Goal: Task Accomplishment & Management: Use online tool/utility

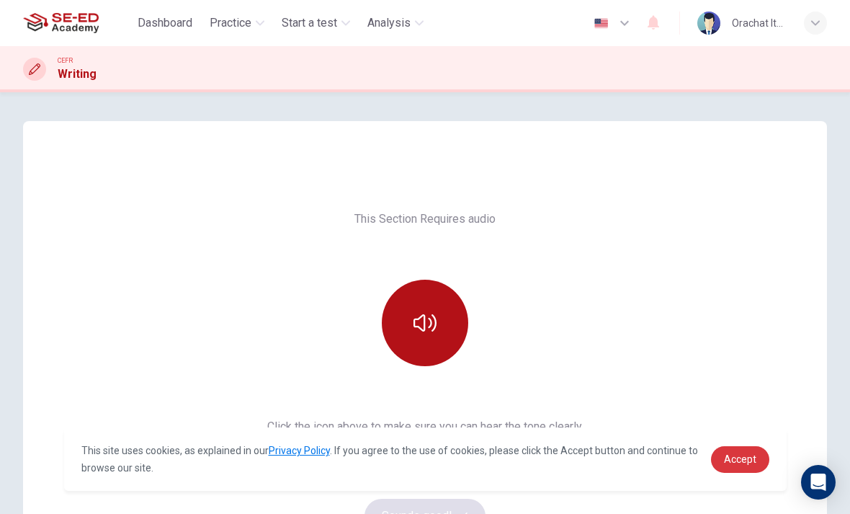
click at [725, 458] on span "Accept" at bounding box center [740, 459] width 32 height 12
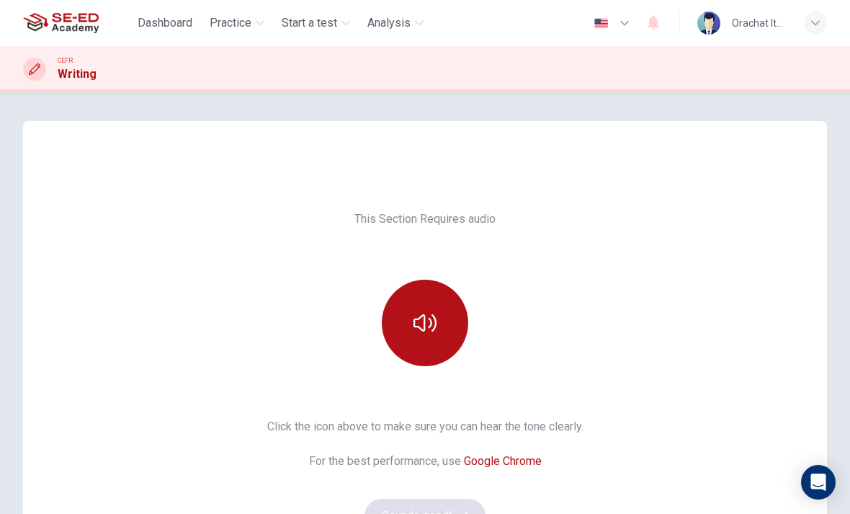
click at [432, 345] on button "button" at bounding box center [425, 323] width 86 height 86
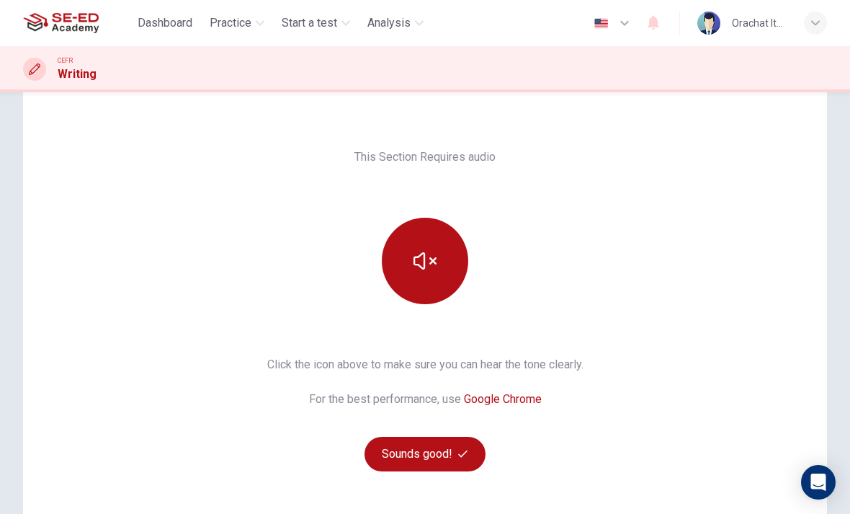
scroll to position [67, 0]
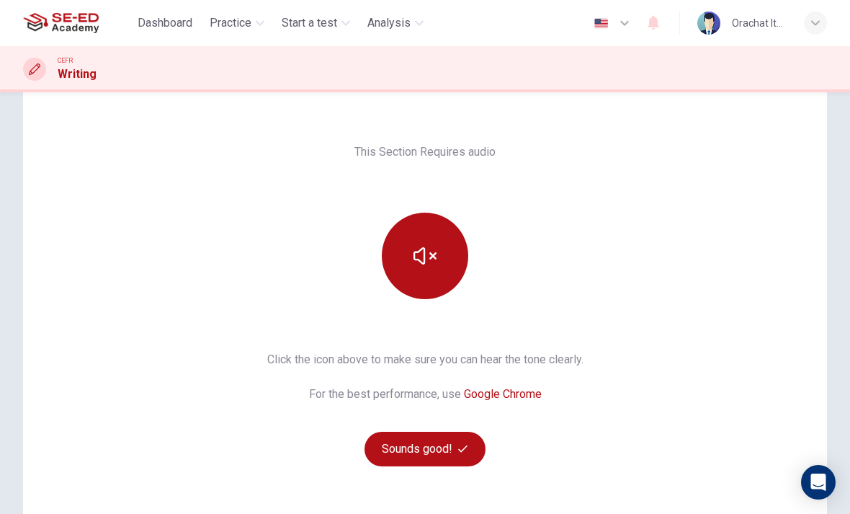
click at [450, 237] on button "button" at bounding box center [425, 256] width 86 height 86
click at [447, 455] on button "Sounds good!" at bounding box center [425, 449] width 121 height 35
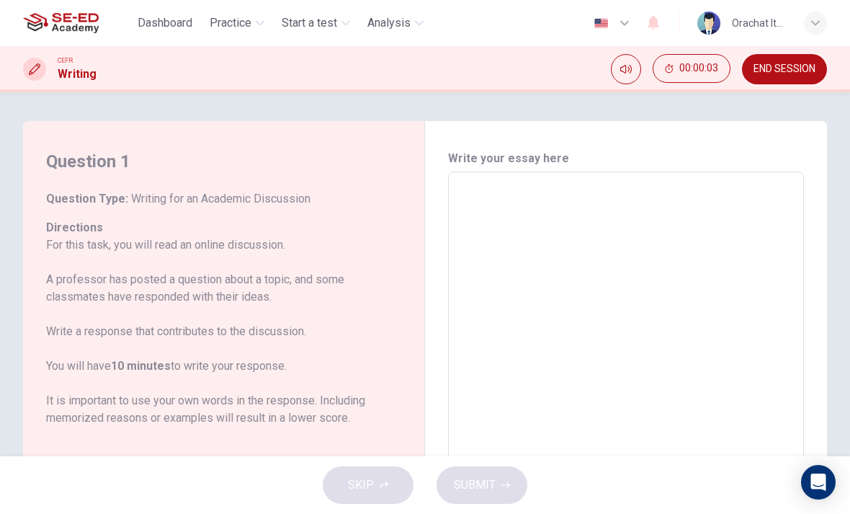
scroll to position [0, 0]
click at [626, 67] on icon "Mute" at bounding box center [626, 69] width 12 height 12
click at [622, 80] on button "Unmute" at bounding box center [626, 69] width 30 height 30
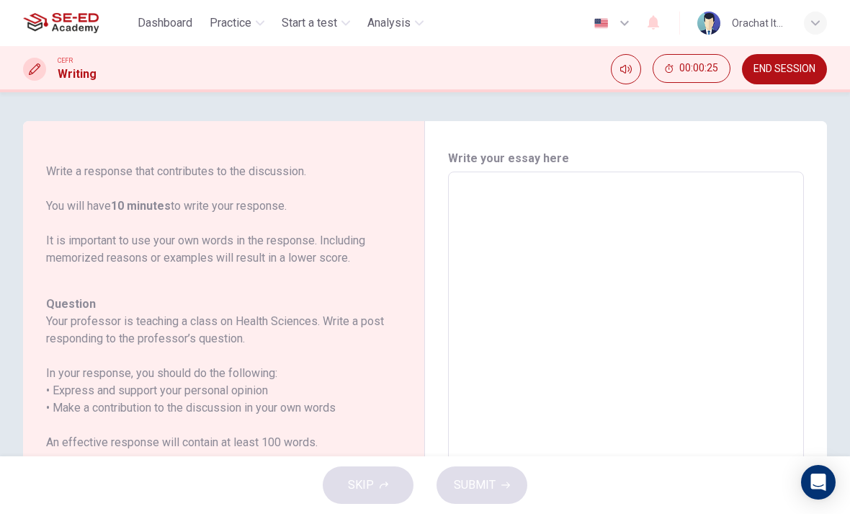
click at [470, 220] on textarea at bounding box center [626, 412] width 336 height 457
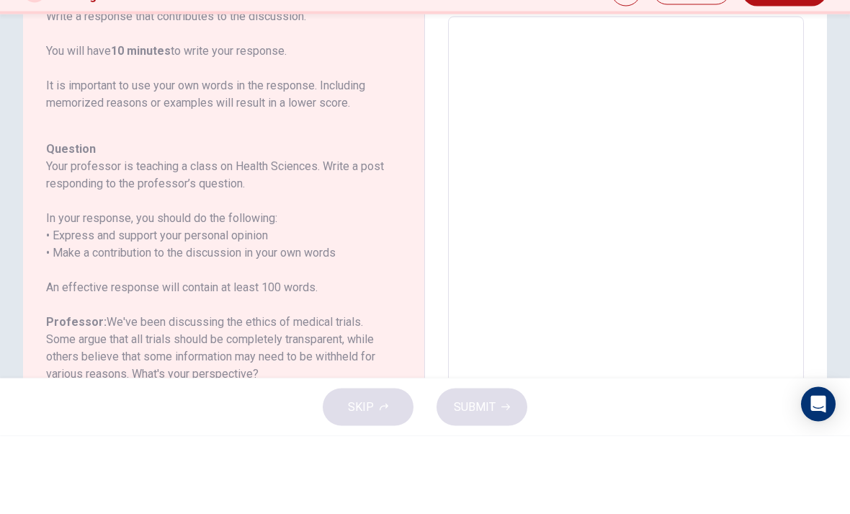
scroll to position [109, 0]
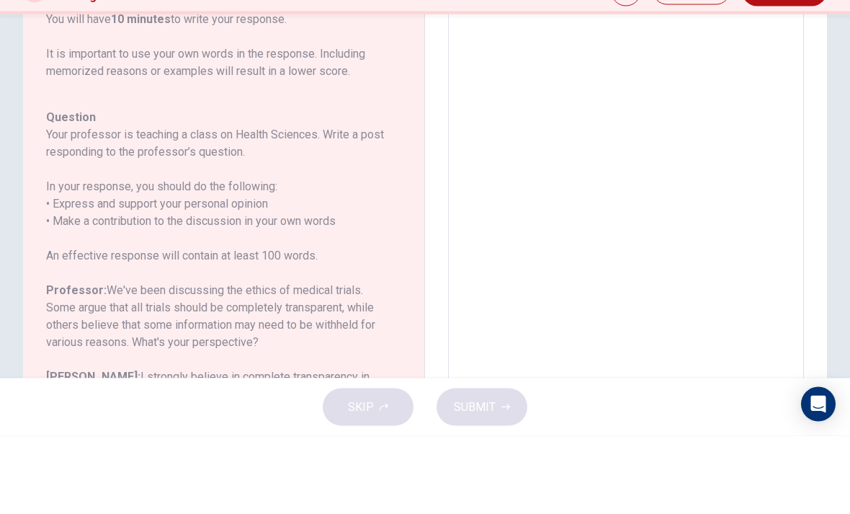
type textarea "H"
type textarea "x"
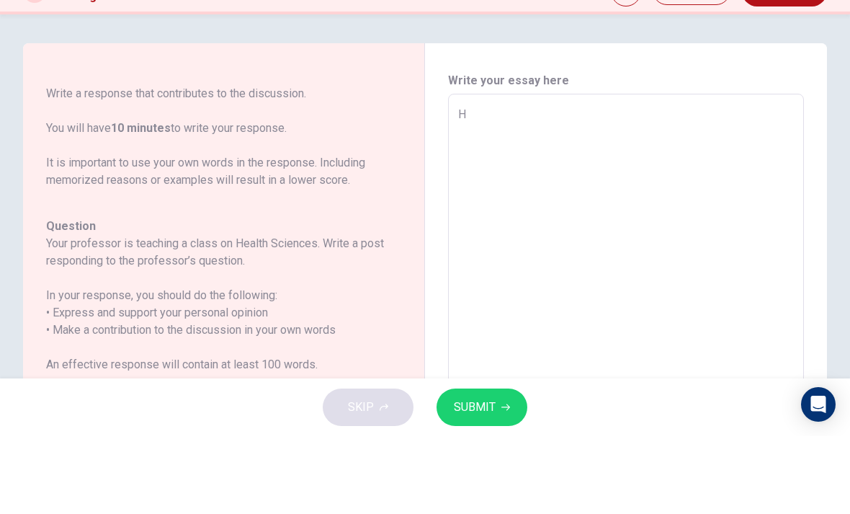
type textarea "He"
type textarea "x"
type textarea "Hel"
type textarea "x"
type textarea "Helt"
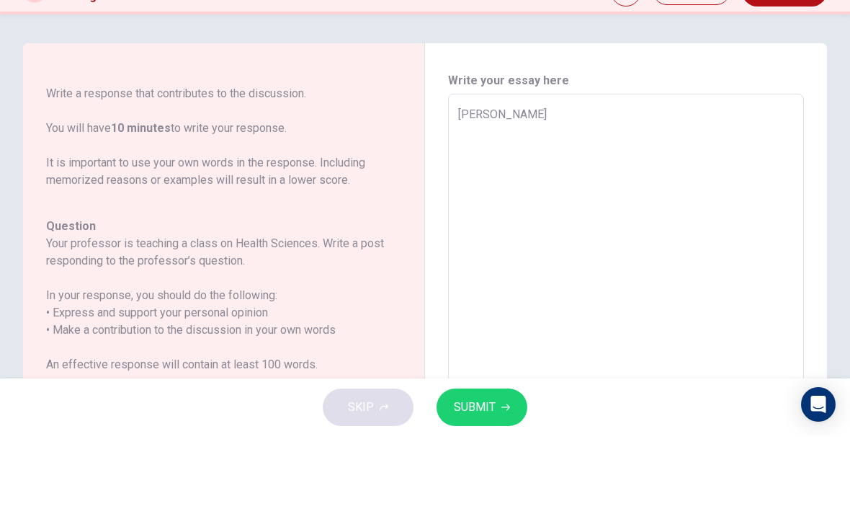
type textarea "x"
type textarea "Helth"
type textarea "x"
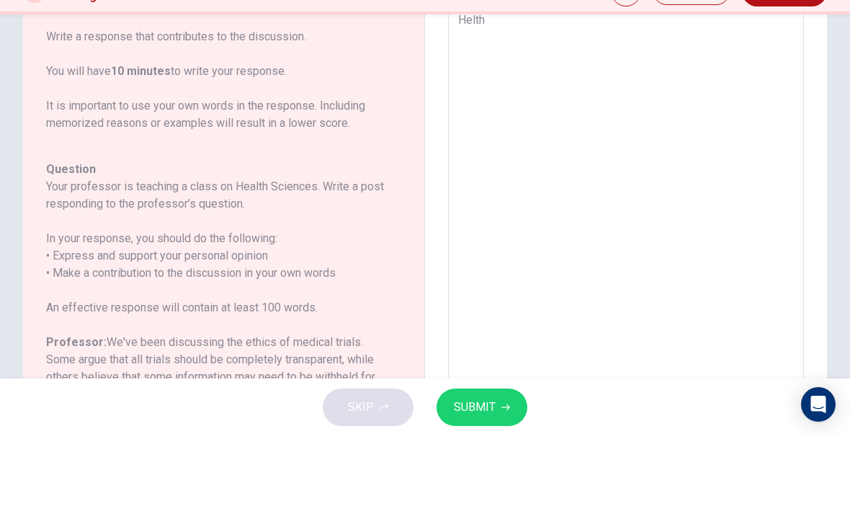
scroll to position [121, 0]
type textarea "Helt"
type textarea "x"
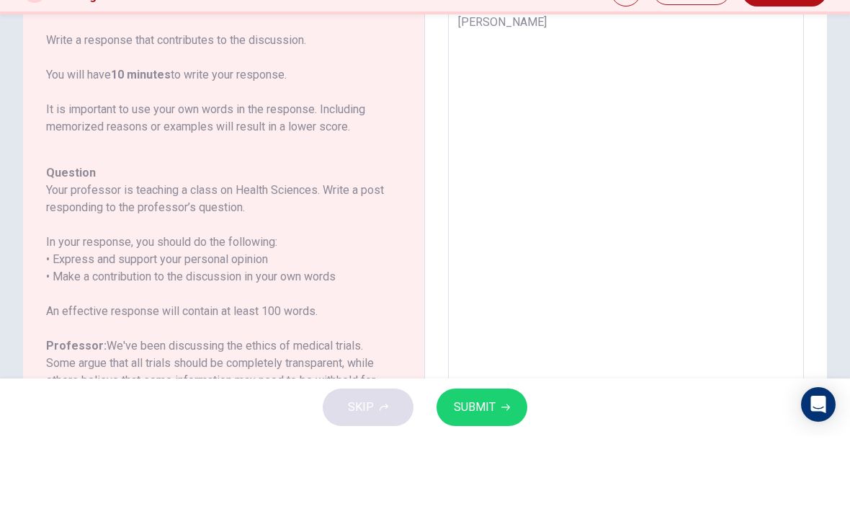
type textarea "Hel"
type textarea "x"
type textarea "He"
type textarea "x"
type textarea "Hea"
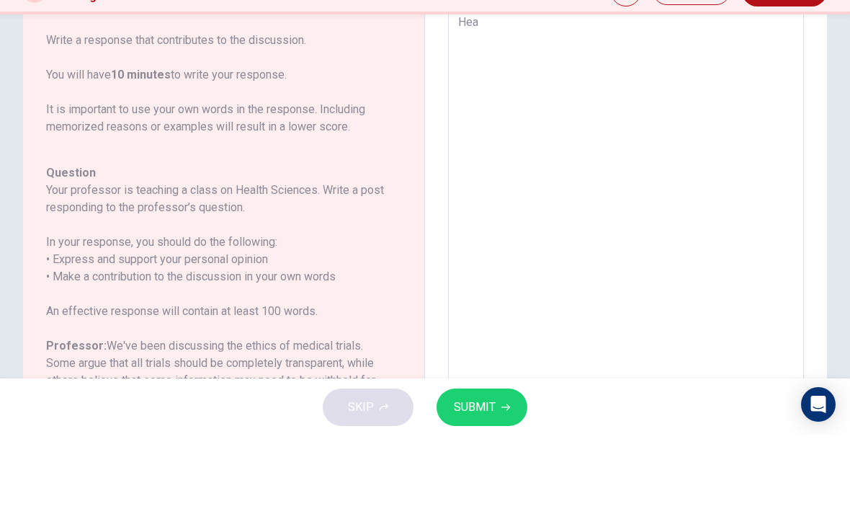
type textarea "x"
type textarea "Heal"
type textarea "x"
type textarea "Healt"
type textarea "x"
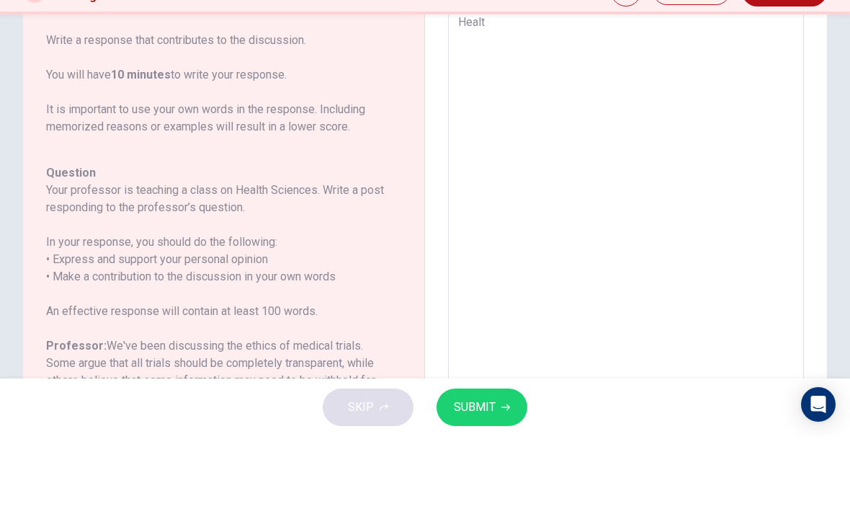
type textarea "Health"
type textarea "x"
type textarea "Health"
type textarea "x"
type textarea "Health e"
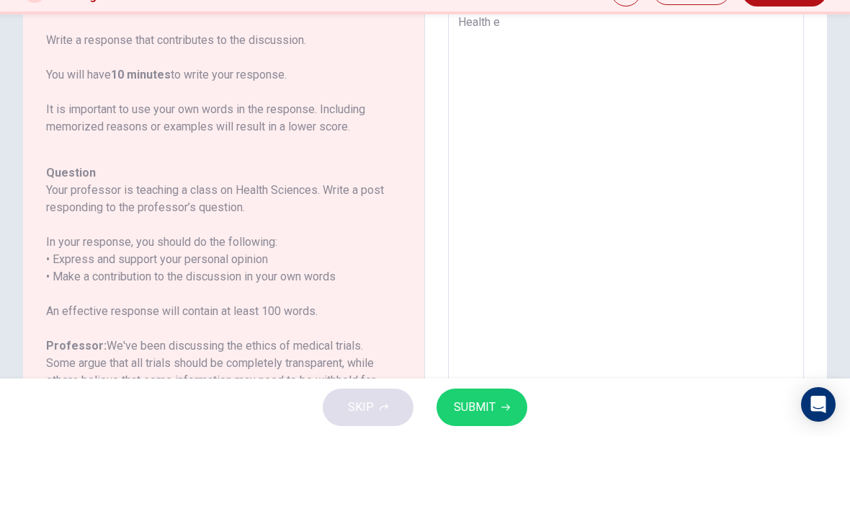
type textarea "x"
type textarea "Health"
type textarea "x"
type textarea "Health s"
type textarea "x"
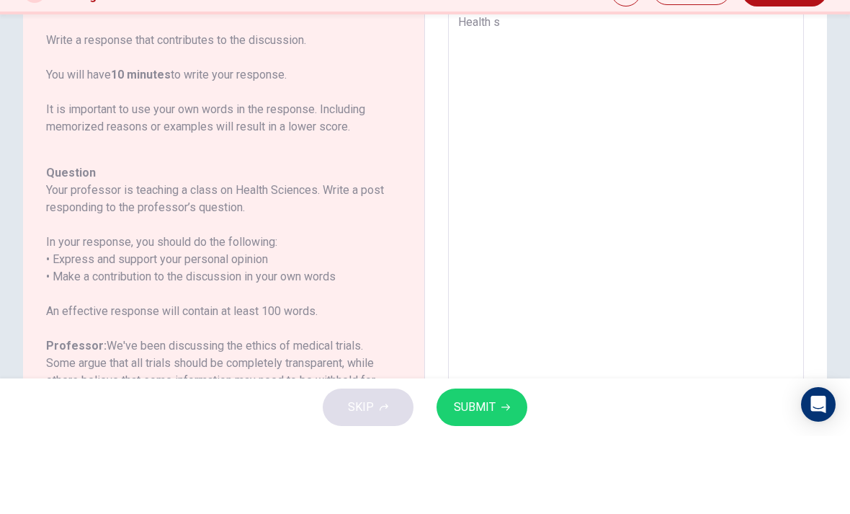
type textarea "Health se"
type textarea "x"
type textarea "Health sen"
type textarea "x"
type textarea "Health seni"
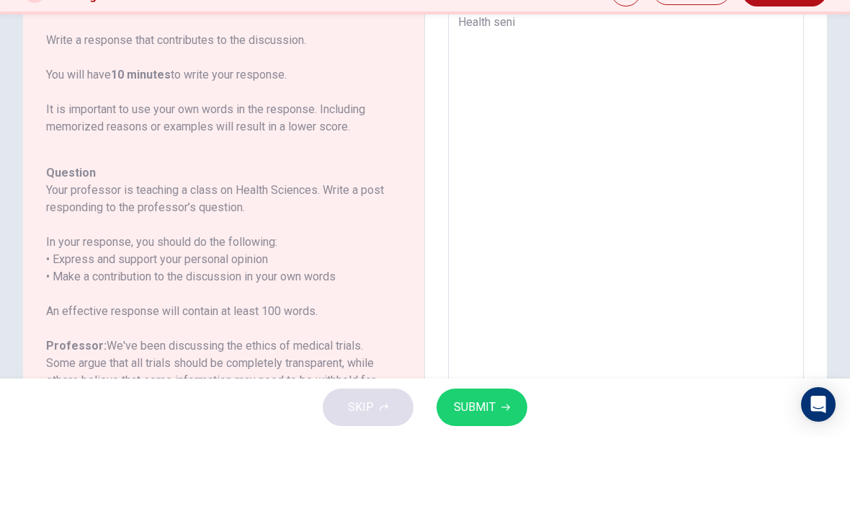
type textarea "x"
type textarea "Health senic"
type textarea "x"
type textarea "Health senice"
type textarea "x"
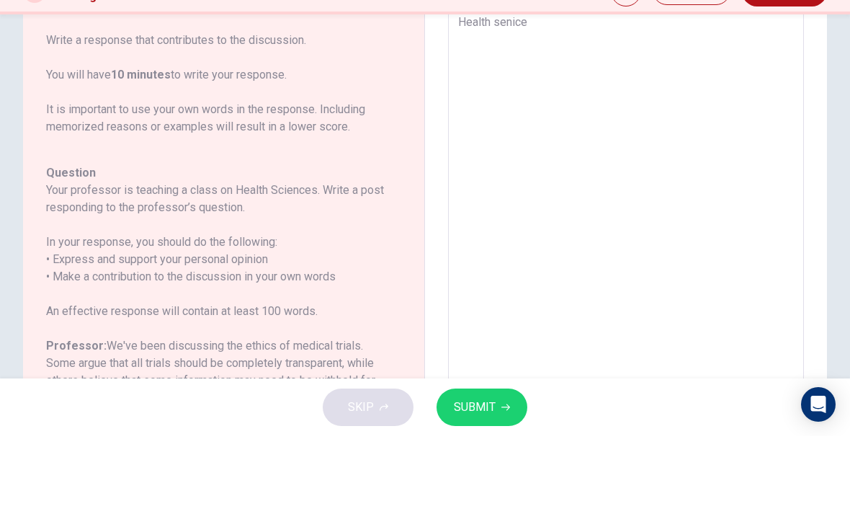
type textarea "Health senice"
type textarea "x"
type textarea "Health senice i"
type textarea "x"
type textarea "Health senice is"
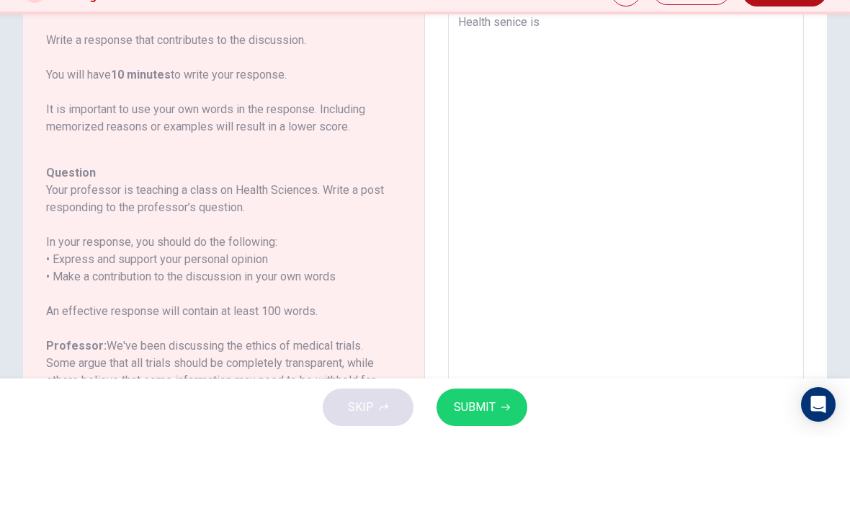
type textarea "x"
type textarea "Health senice is"
type textarea "x"
type textarea "Health senice is"
type textarea "x"
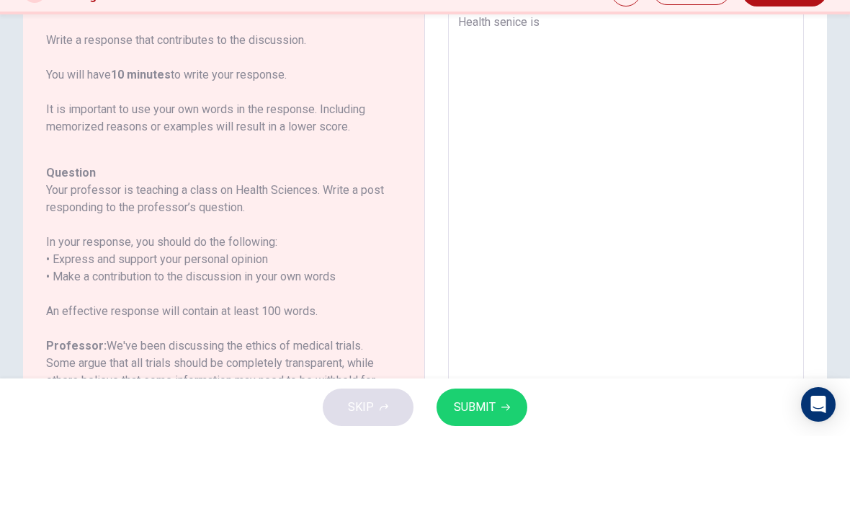
type textarea "Health senice i"
type textarea "x"
type textarea "Health senice"
type textarea "x"
type textarea "Health senice b"
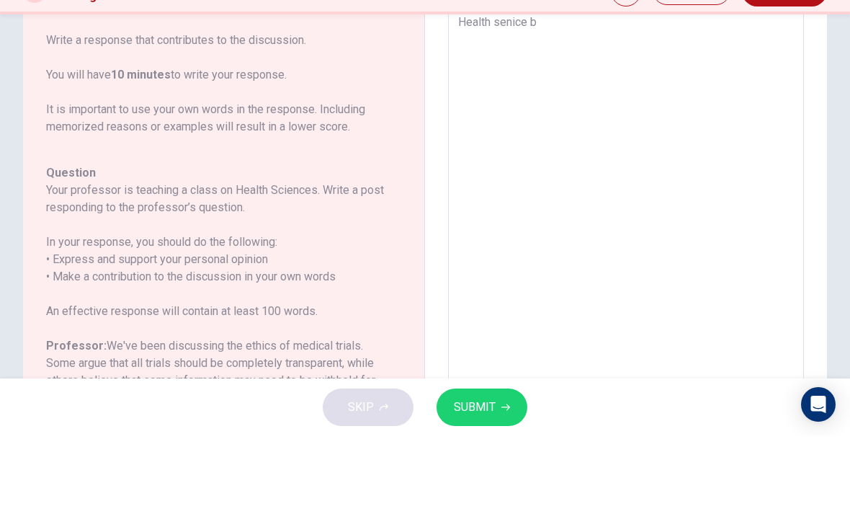
type textarea "x"
type textarea "Health senice be"
type textarea "x"
type textarea "Health senice bec"
type textarea "x"
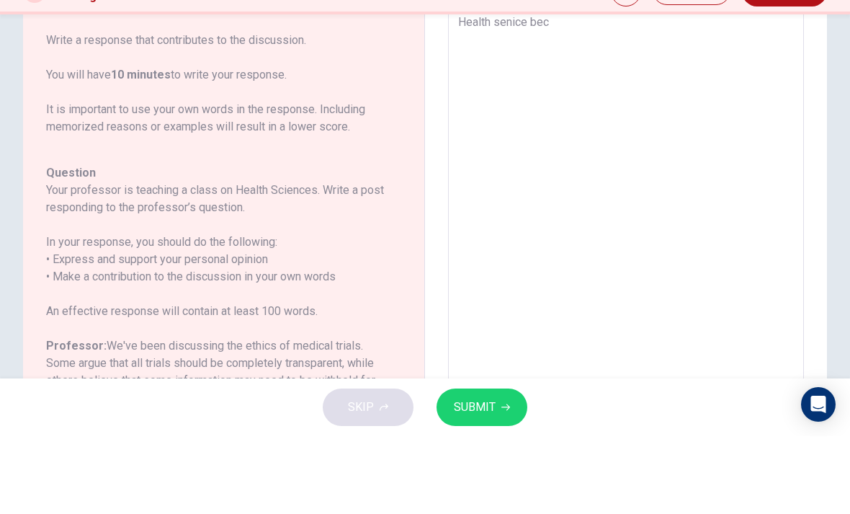
type textarea "Health senice beco"
type textarea "x"
type textarea "Health senice becom"
type textarea "x"
type textarea "Health senice become"
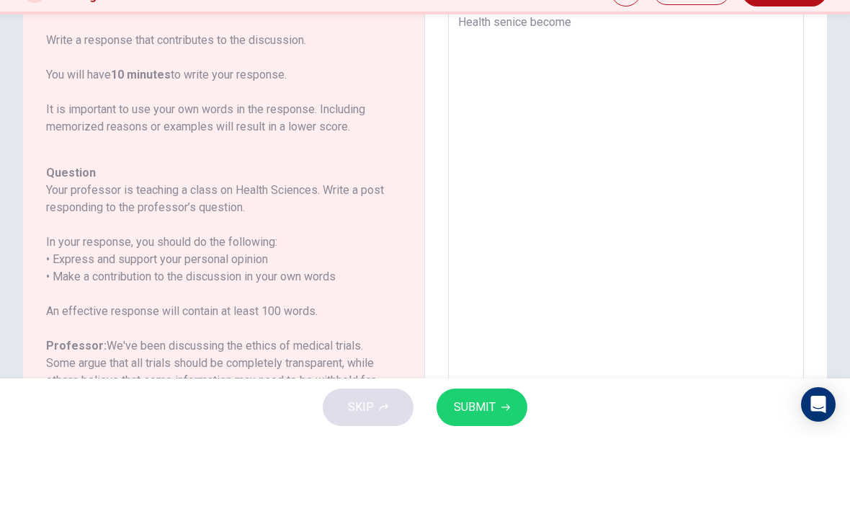
type textarea "x"
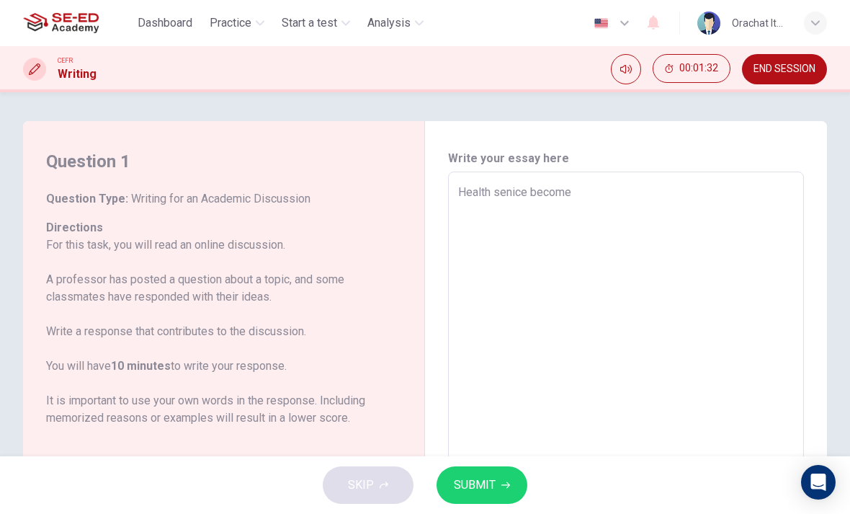
scroll to position [0, 0]
click at [782, 84] on button "END SESSION" at bounding box center [784, 69] width 85 height 30
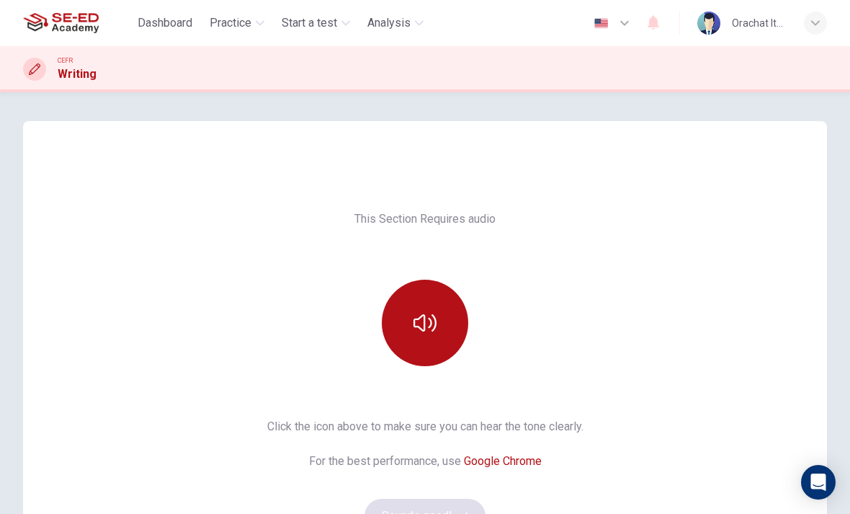
scroll to position [55, 0]
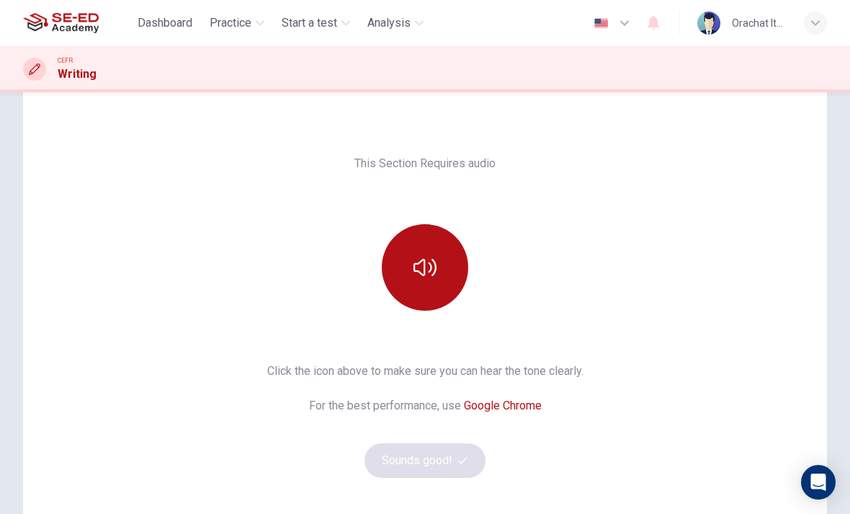
click at [442, 453] on div "Click the icon above to make sure you can hear the tone clearly. For the best p…" at bounding box center [425, 419] width 316 height 115
click at [422, 274] on icon "button" at bounding box center [425, 267] width 23 height 17
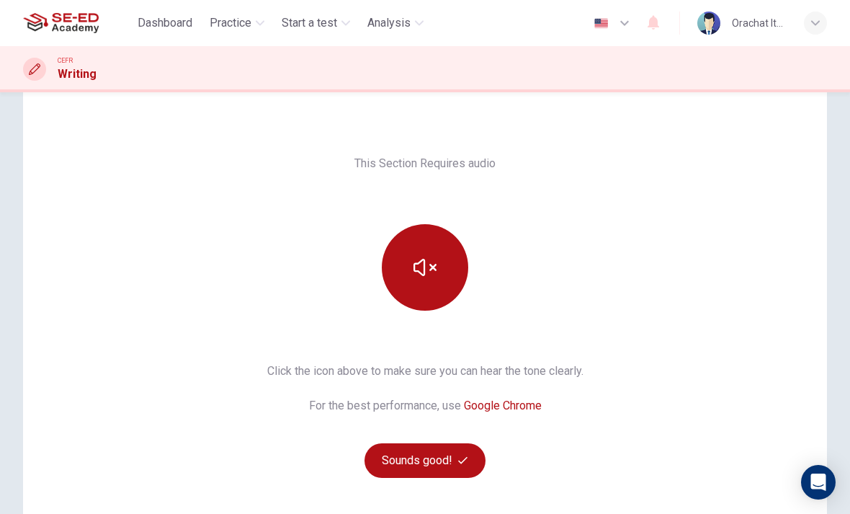
click at [430, 266] on icon "button" at bounding box center [425, 267] width 23 height 23
click at [429, 459] on button "Sounds good!" at bounding box center [425, 460] width 121 height 35
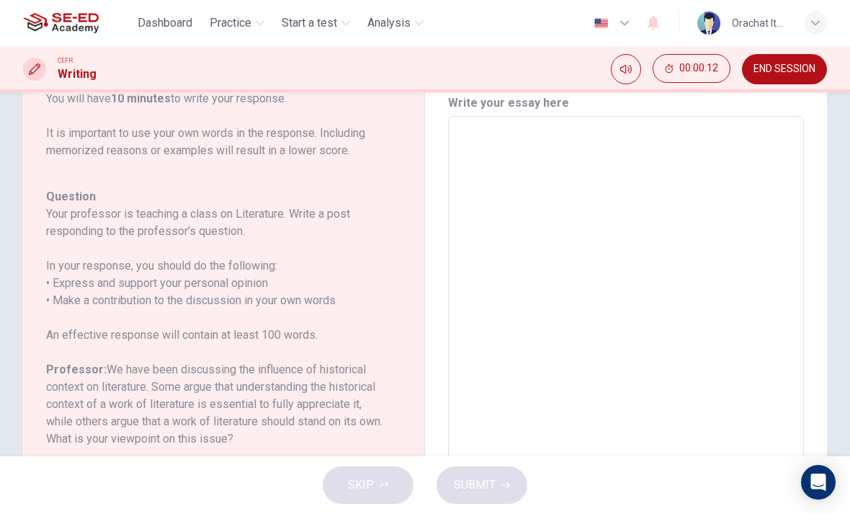
scroll to position [212, 0]
click at [290, 325] on div "Question Your professor is teaching a class on Literature. Write a post respond…" at bounding box center [215, 404] width 338 height 432
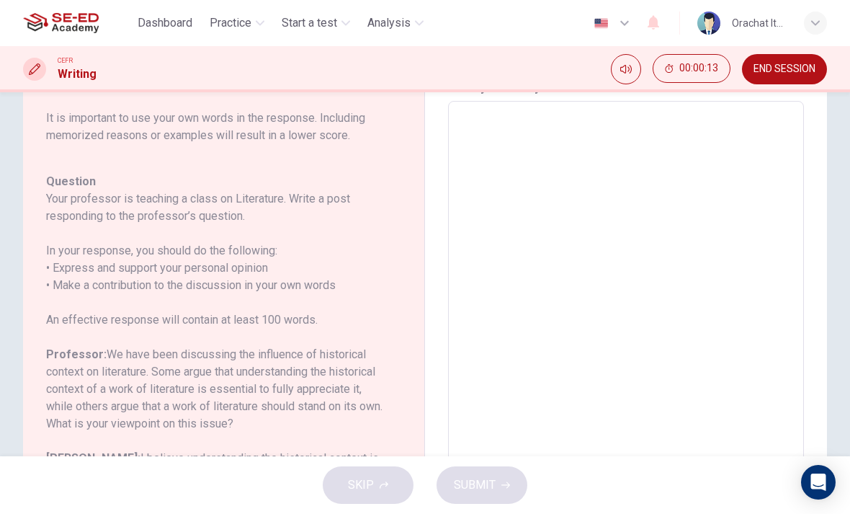
scroll to position [79, 0]
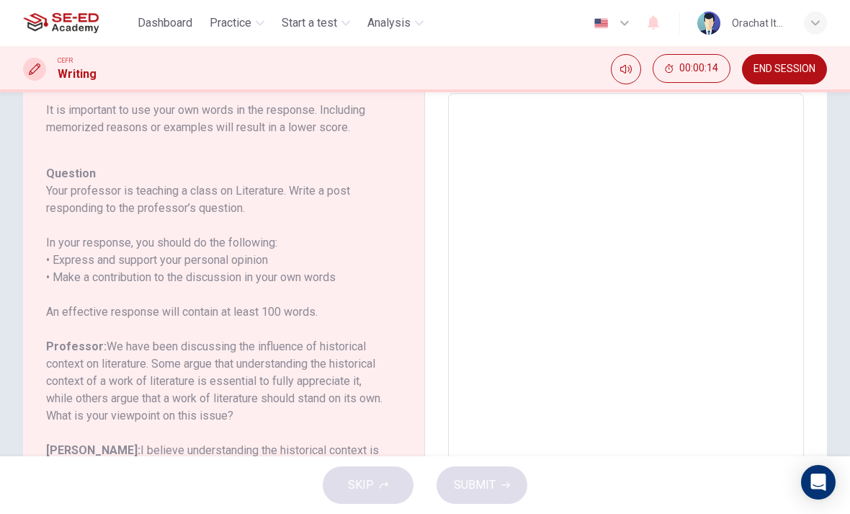
click at [58, 267] on h6 "In your response, you should do the following: • Express and support your perso…" at bounding box center [215, 260] width 338 height 52
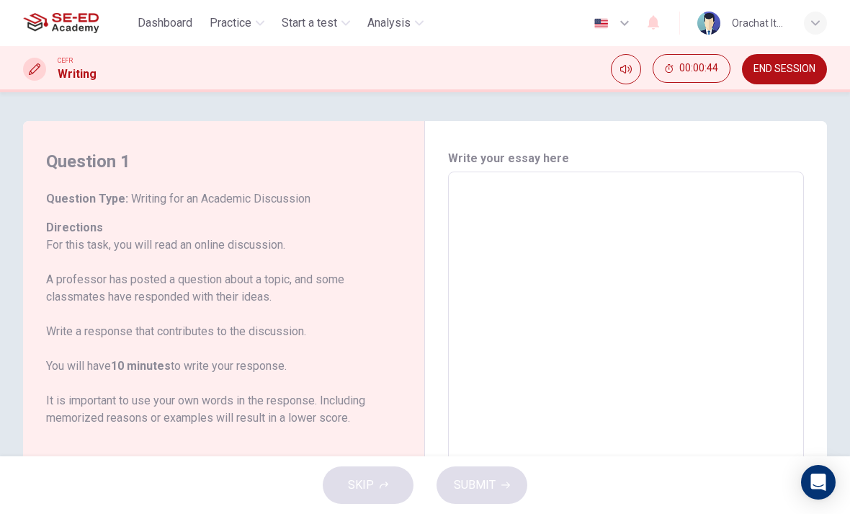
scroll to position [14, 0]
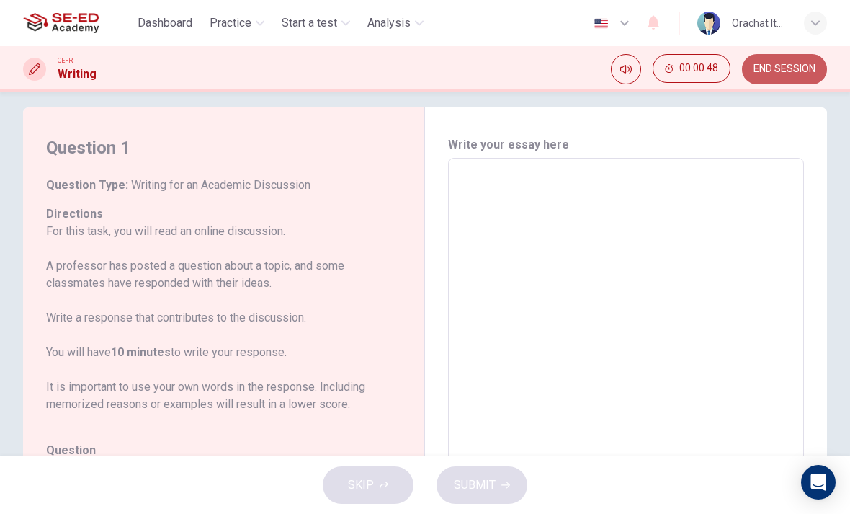
click at [805, 78] on button "END SESSION" at bounding box center [784, 69] width 85 height 30
click at [803, 70] on span "END SESSION" at bounding box center [785, 69] width 62 height 12
click at [785, 71] on span "END SESSION" at bounding box center [785, 69] width 62 height 12
click at [790, 79] on button "END SESSION" at bounding box center [784, 69] width 85 height 30
click at [790, 78] on button "END SESSION" at bounding box center [784, 69] width 85 height 30
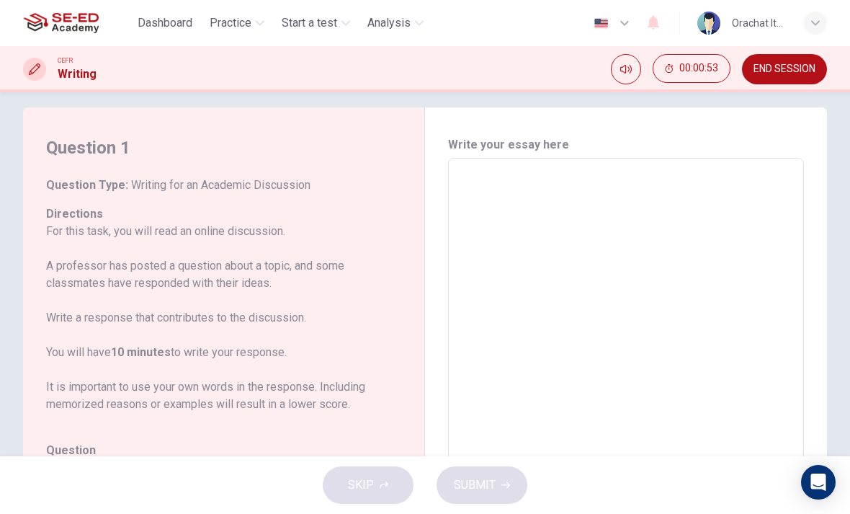
click at [798, 77] on button "END SESSION" at bounding box center [784, 69] width 85 height 30
